Goal: Information Seeking & Learning: Check status

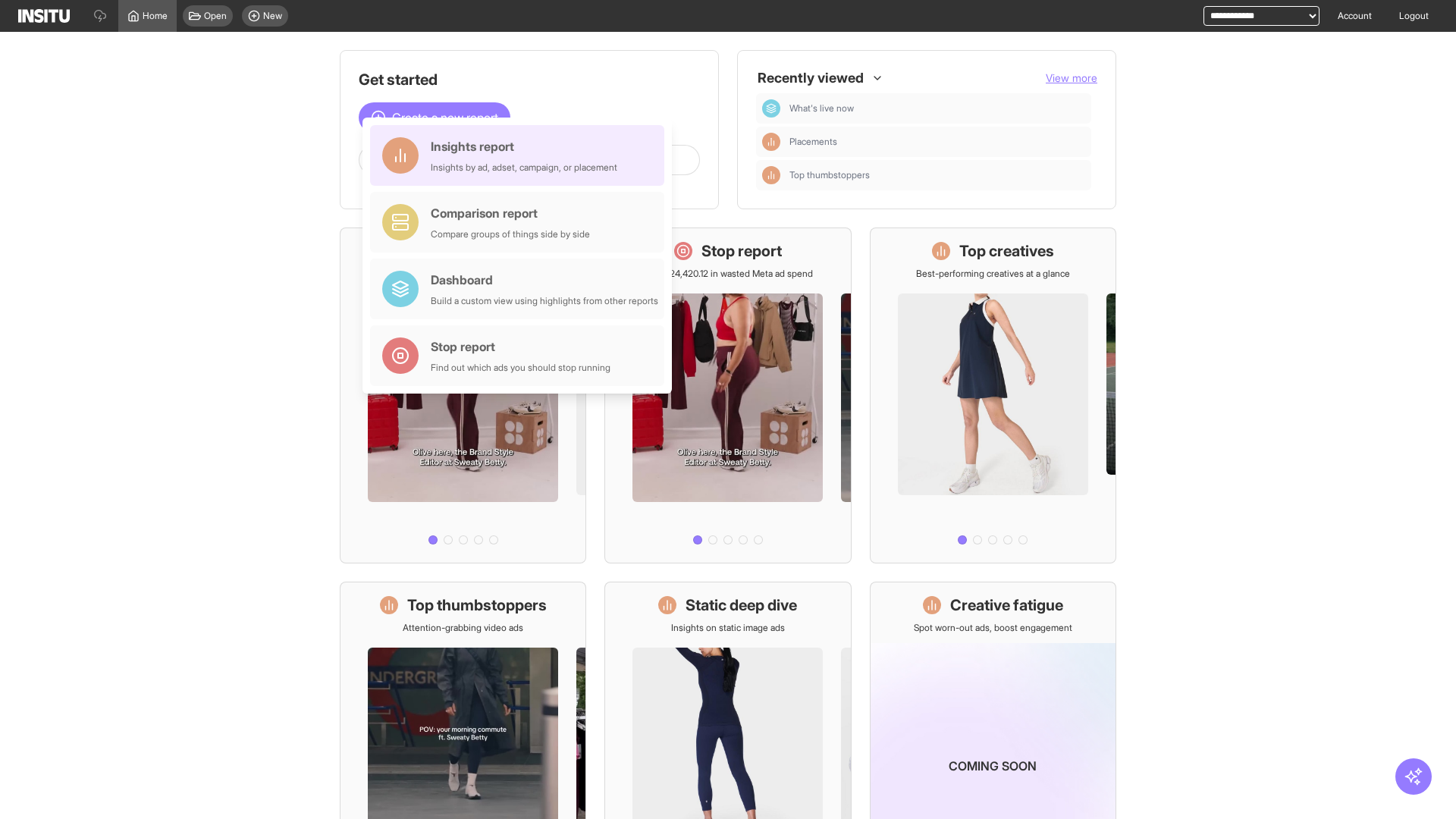
click at [521, 155] on div "Insights report Insights by ad, adset, campaign, or placement" at bounding box center [524, 155] width 187 height 37
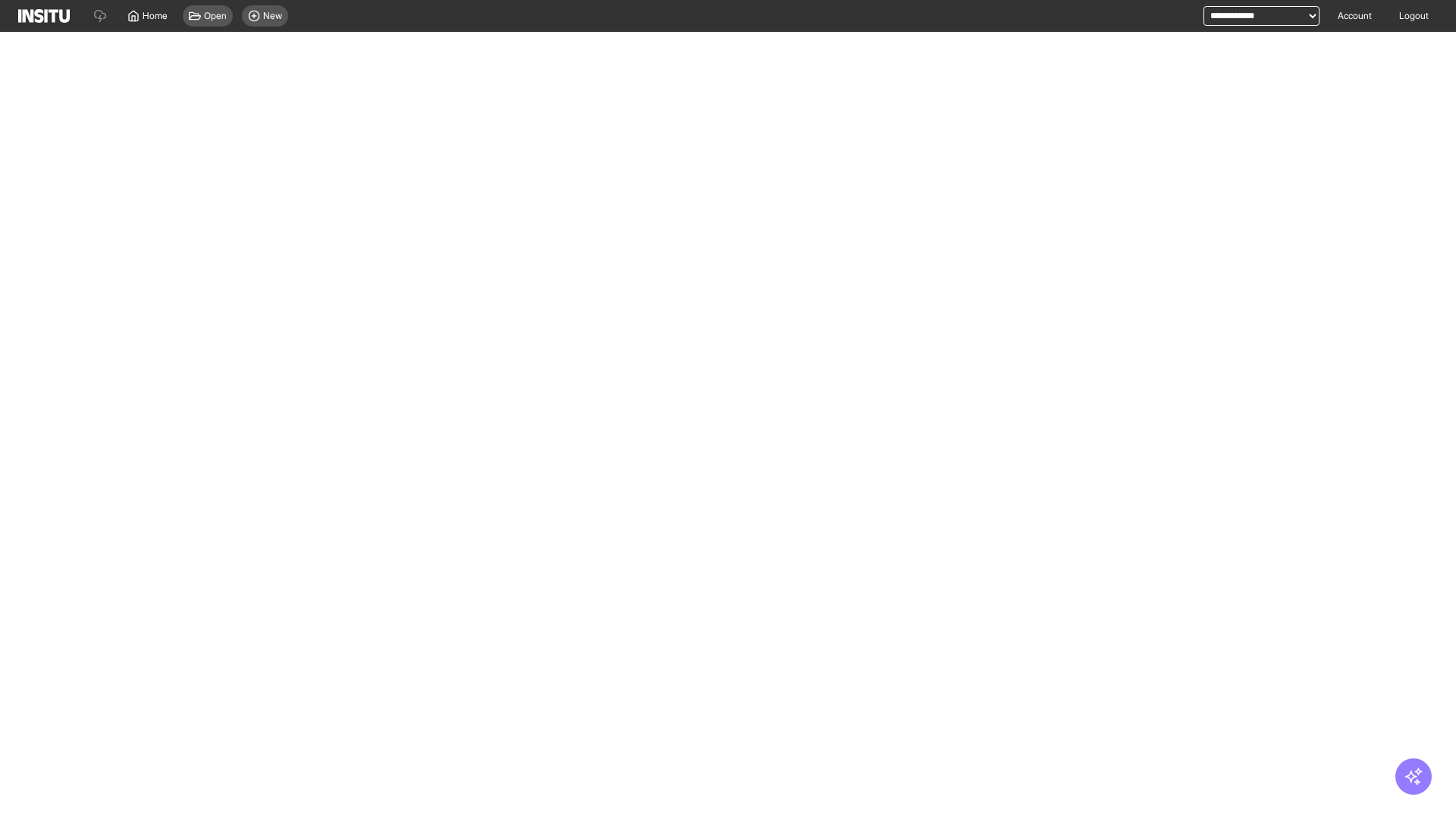
select select "**"
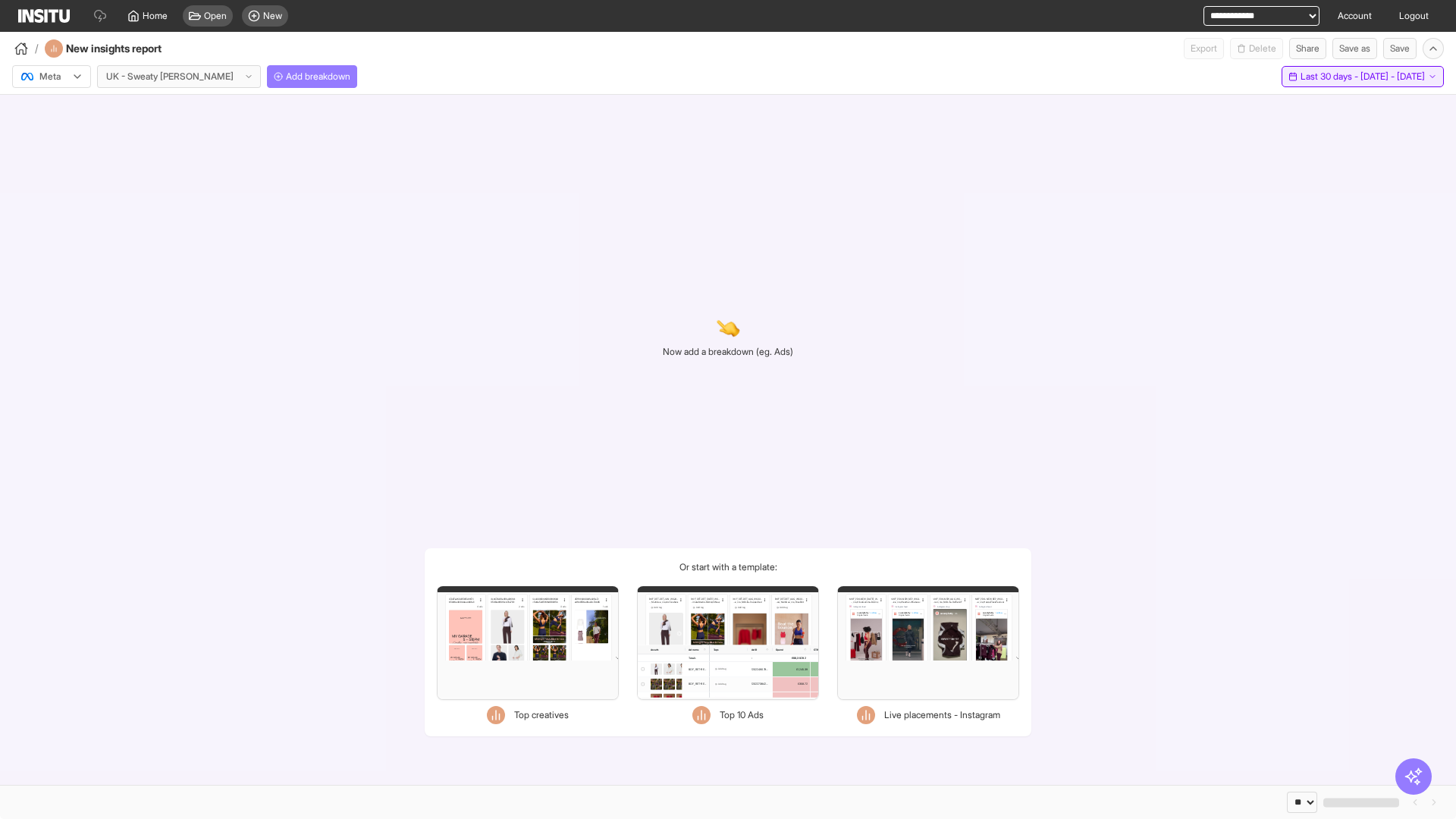
click at [1333, 77] on span "Last 30 days - [DATE] - [DATE]" at bounding box center [1363, 77] width 125 height 12
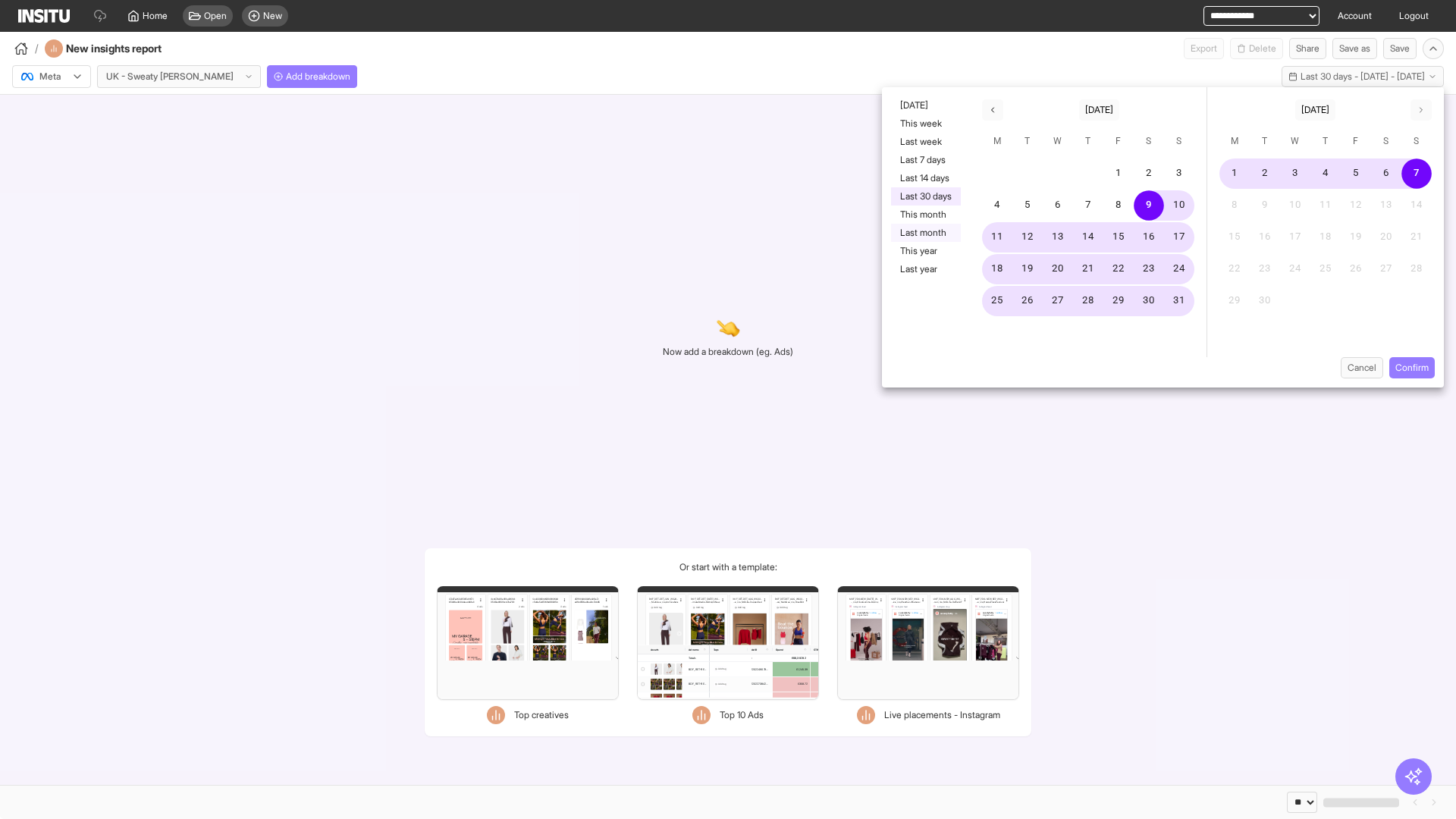
click at [924, 233] on button "Last month" at bounding box center [926, 232] width 70 height 18
